Goal: Task Accomplishment & Management: Manage account settings

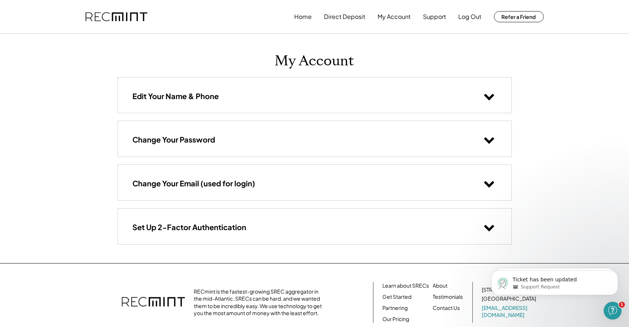
scroll to position [133, 0]
